Goal: Task Accomplishment & Management: Use online tool/utility

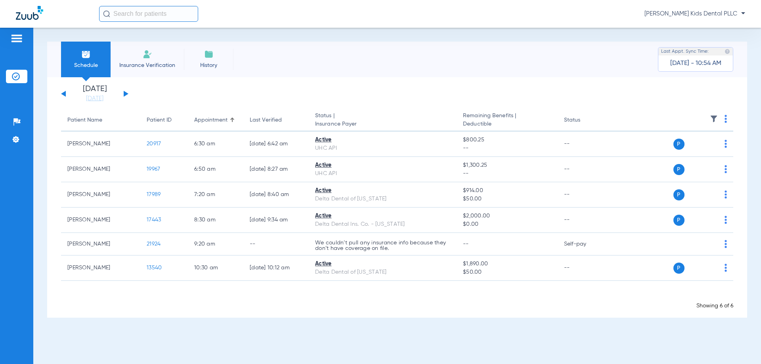
click at [125, 93] on button at bounding box center [126, 94] width 5 height 6
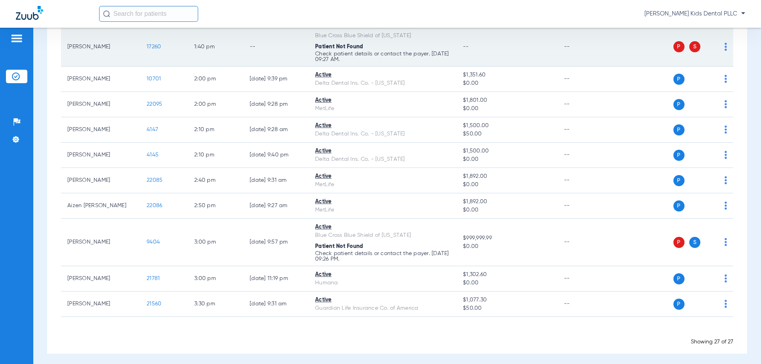
scroll to position [558, 0]
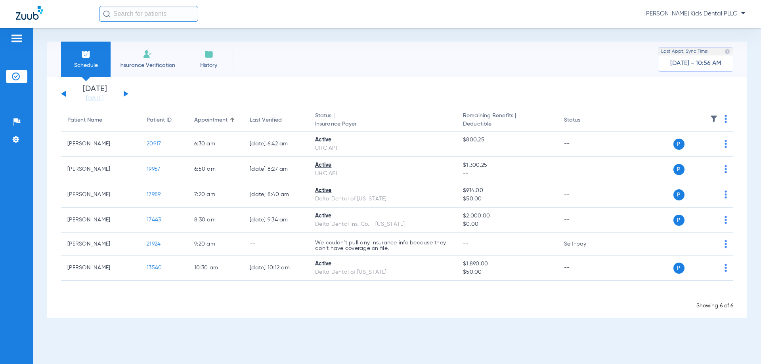
click at [126, 92] on div "[DATE] [DATE] [DATE] [DATE] [DATE] [DATE] [DATE] [DATE] [DATE] [DATE] [DATE] [D…" at bounding box center [94, 93] width 67 height 17
click at [124, 94] on button at bounding box center [126, 94] width 5 height 6
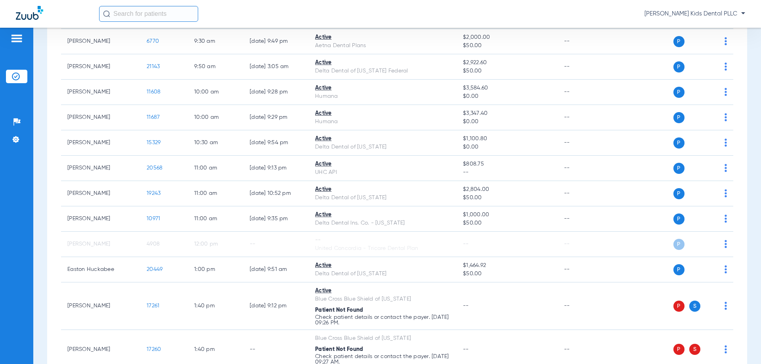
scroll to position [317, 0]
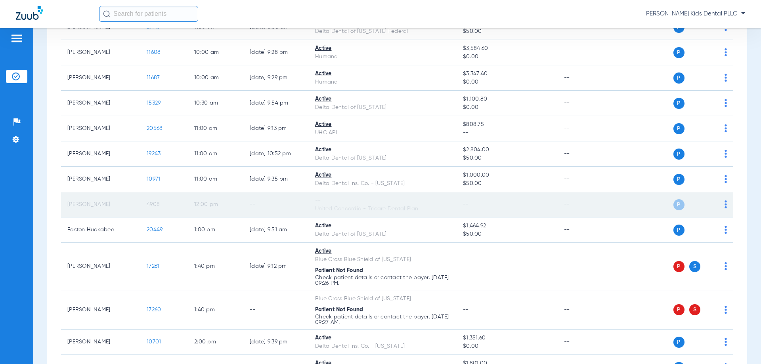
click at [722, 206] on td "P S" at bounding box center [672, 204] width 122 height 25
click at [724, 206] on img at bounding box center [725, 205] width 2 height 8
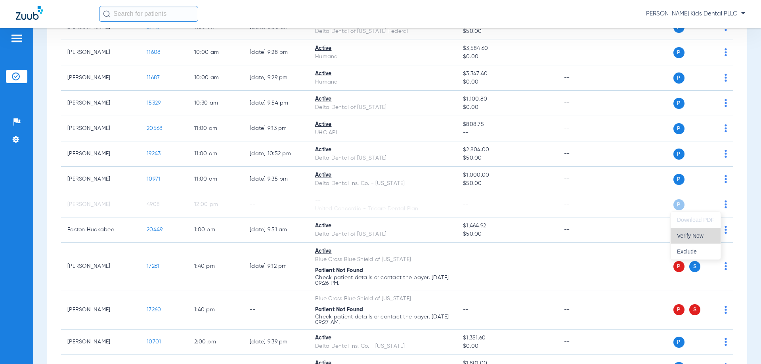
click at [686, 236] on span "Verify Now" at bounding box center [695, 236] width 37 height 6
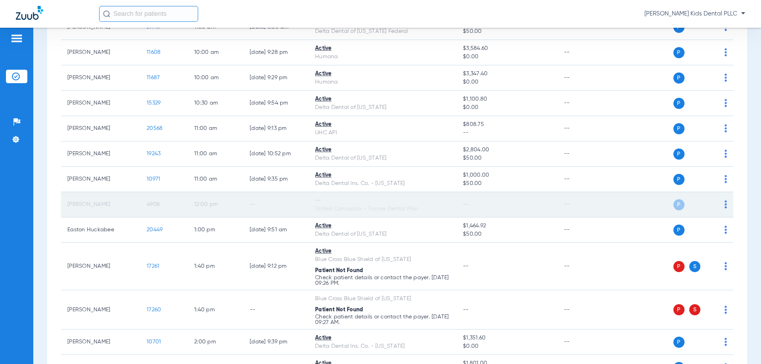
click at [724, 205] on img at bounding box center [725, 205] width 2 height 8
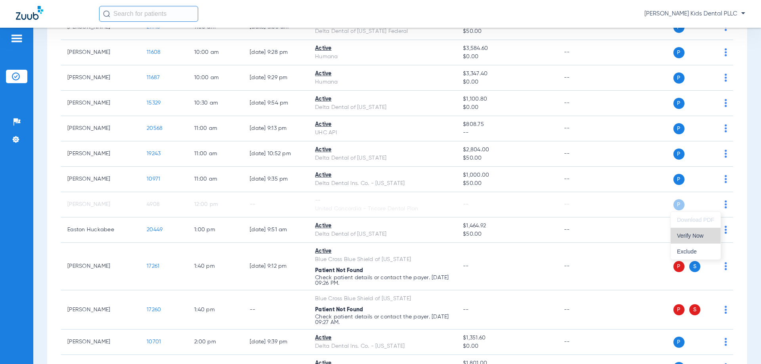
click at [689, 239] on span "Verify Now" at bounding box center [695, 236] width 37 height 6
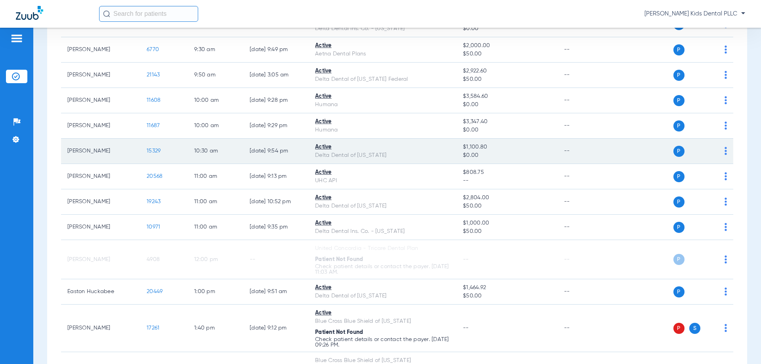
scroll to position [277, 0]
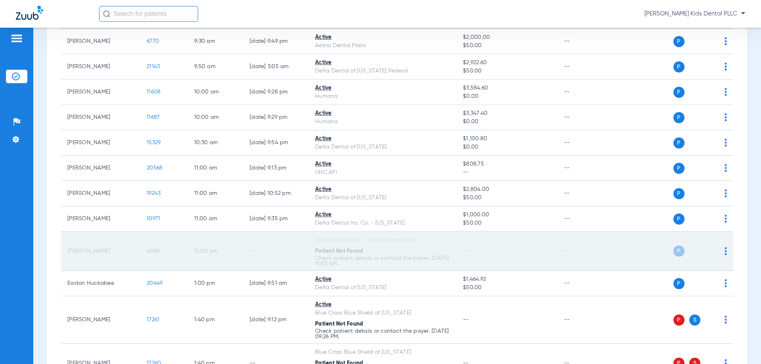
click at [724, 253] on img at bounding box center [725, 251] width 2 height 8
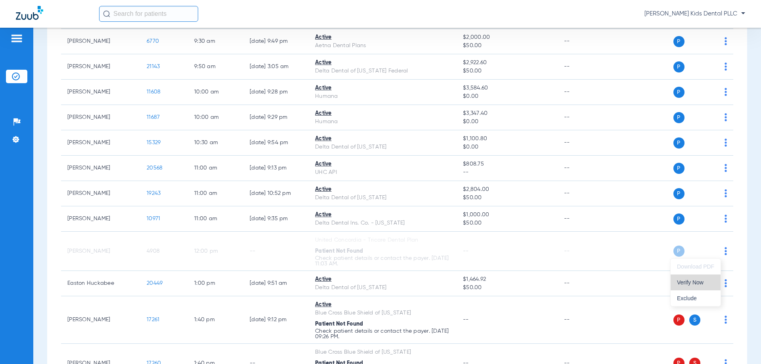
click at [697, 282] on span "Verify Now" at bounding box center [695, 283] width 37 height 6
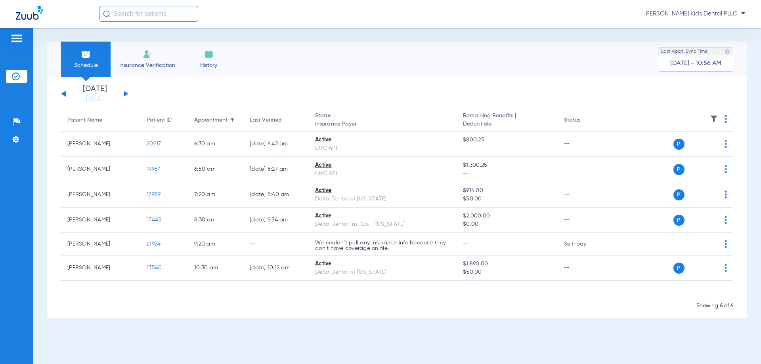
click at [124, 93] on button at bounding box center [126, 94] width 5 height 6
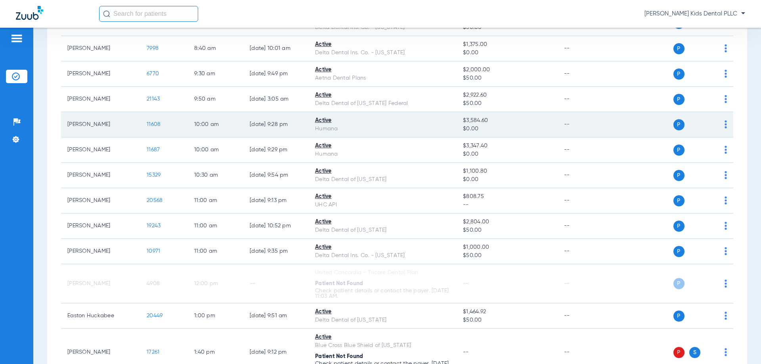
scroll to position [277, 0]
